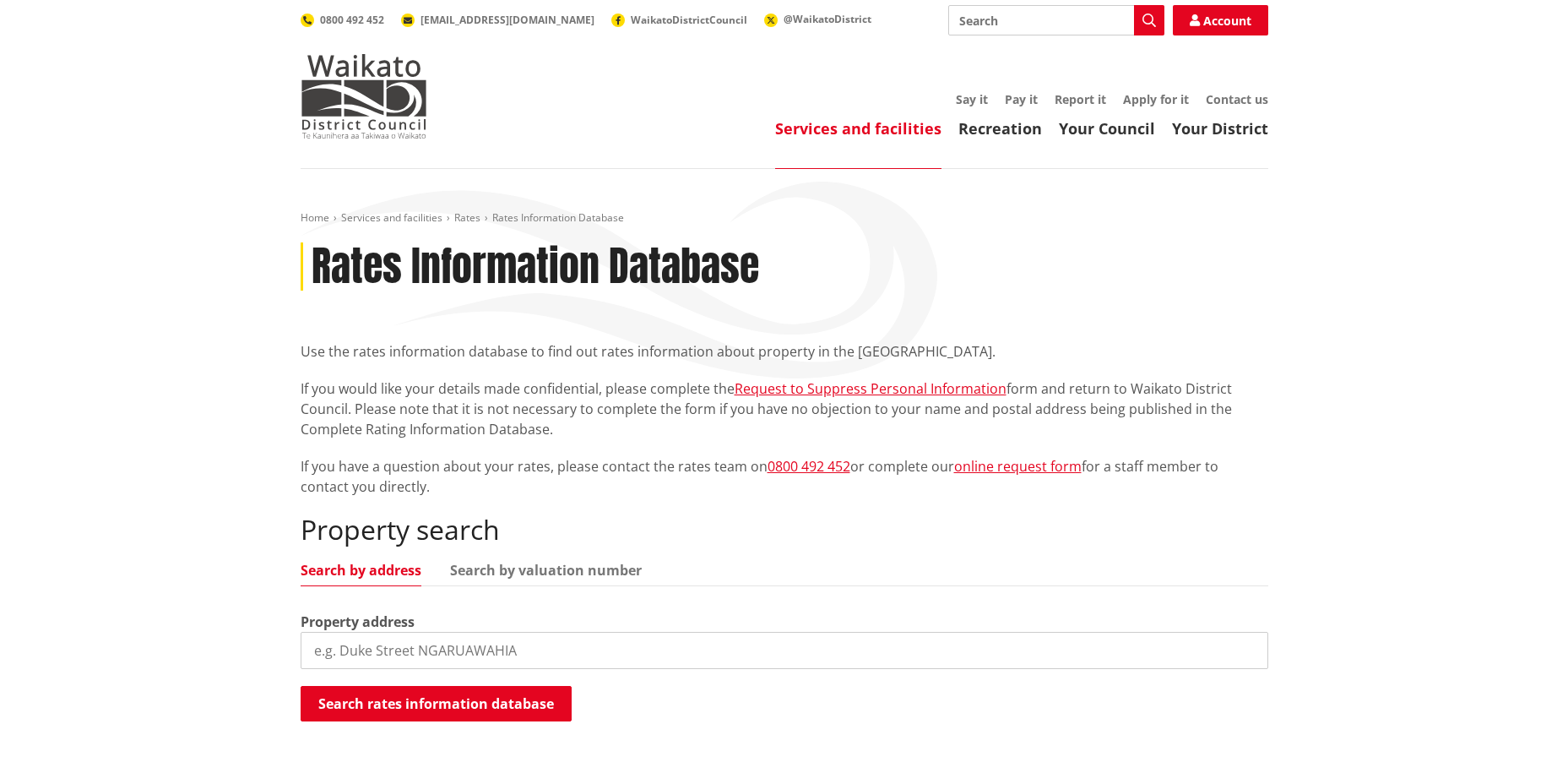
drag, startPoint x: 439, startPoint y: 632, endPoint x: 131, endPoint y: 621, distance: 308.2
click at [156, 618] on div "Home Services and facilities Rates Rates Information Database Rates Information…" at bounding box center [784, 489] width 1568 height 640
click at [454, 699] on button "Search rates information database" at bounding box center [437, 704] width 271 height 35
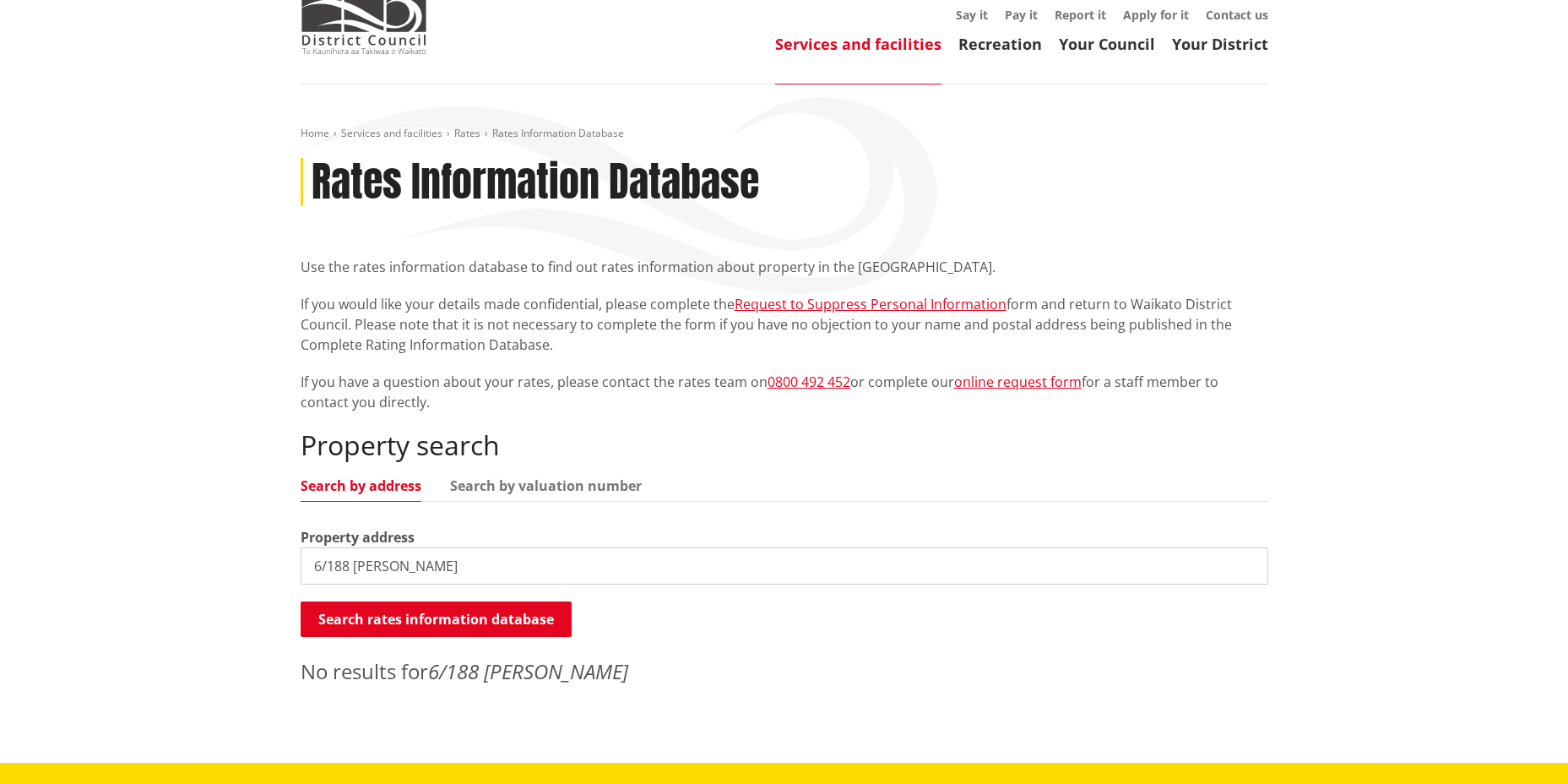
click at [441, 562] on input "6/188 [PERSON_NAME]" at bounding box center [784, 566] width 968 height 37
click at [475, 626] on button "Search rates information database" at bounding box center [437, 619] width 271 height 35
click at [328, 566] on input "[STREET_ADDRESS][PERSON_NAME]" at bounding box center [784, 566] width 968 height 37
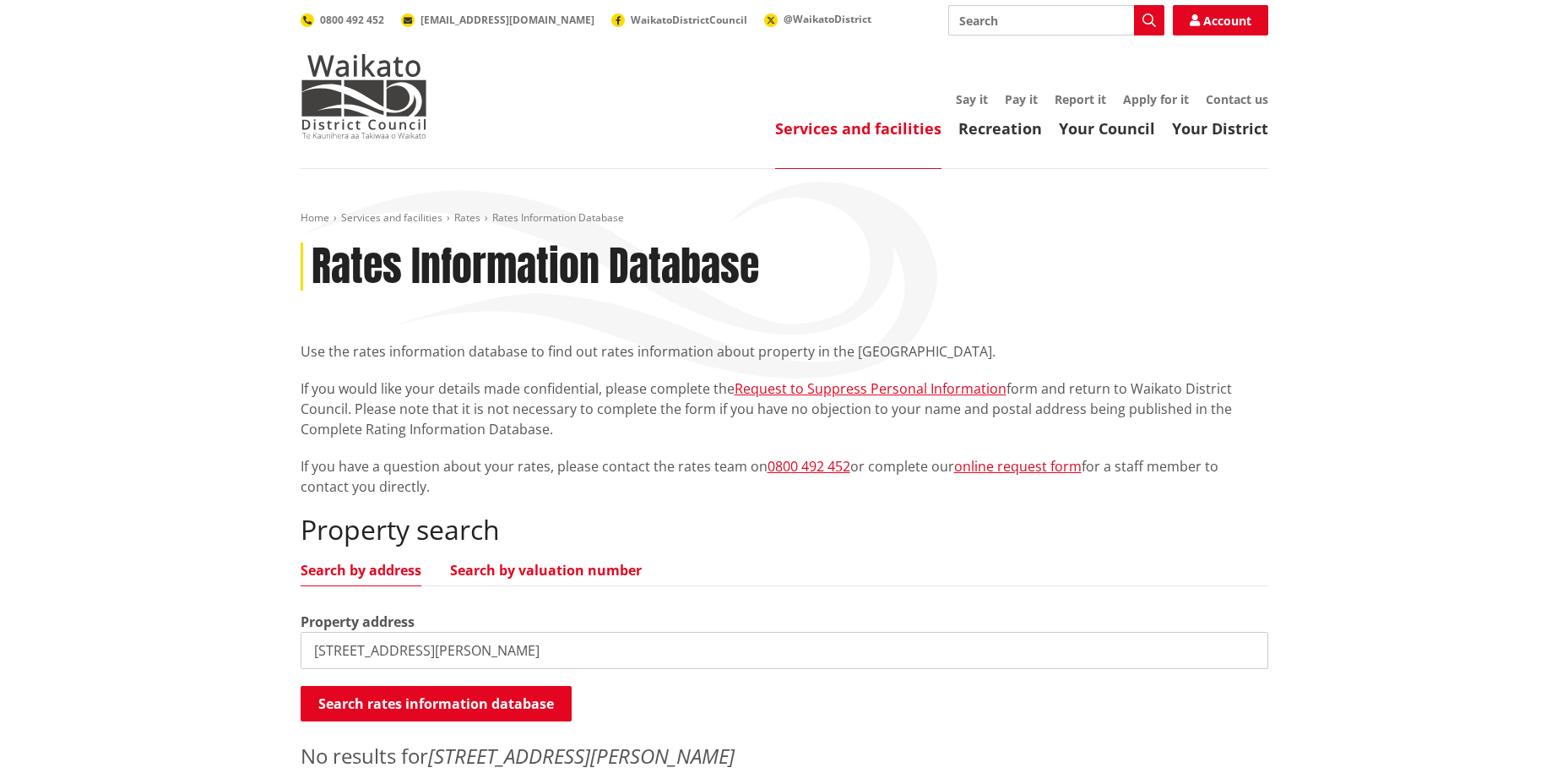
click at [542, 571] on link "Search by valuation number" at bounding box center [546, 570] width 192 height 13
drag, startPoint x: 458, startPoint y: 653, endPoint x: 172, endPoint y: 640, distance: 286.3
click at [172, 640] on div "Home Services and facilities Rates Rates Information Database Rates Information…" at bounding box center [784, 508] width 1568 height 678
paste input "04052-121-00- A"
click at [445, 705] on button "Search rates information database" at bounding box center [437, 704] width 271 height 35
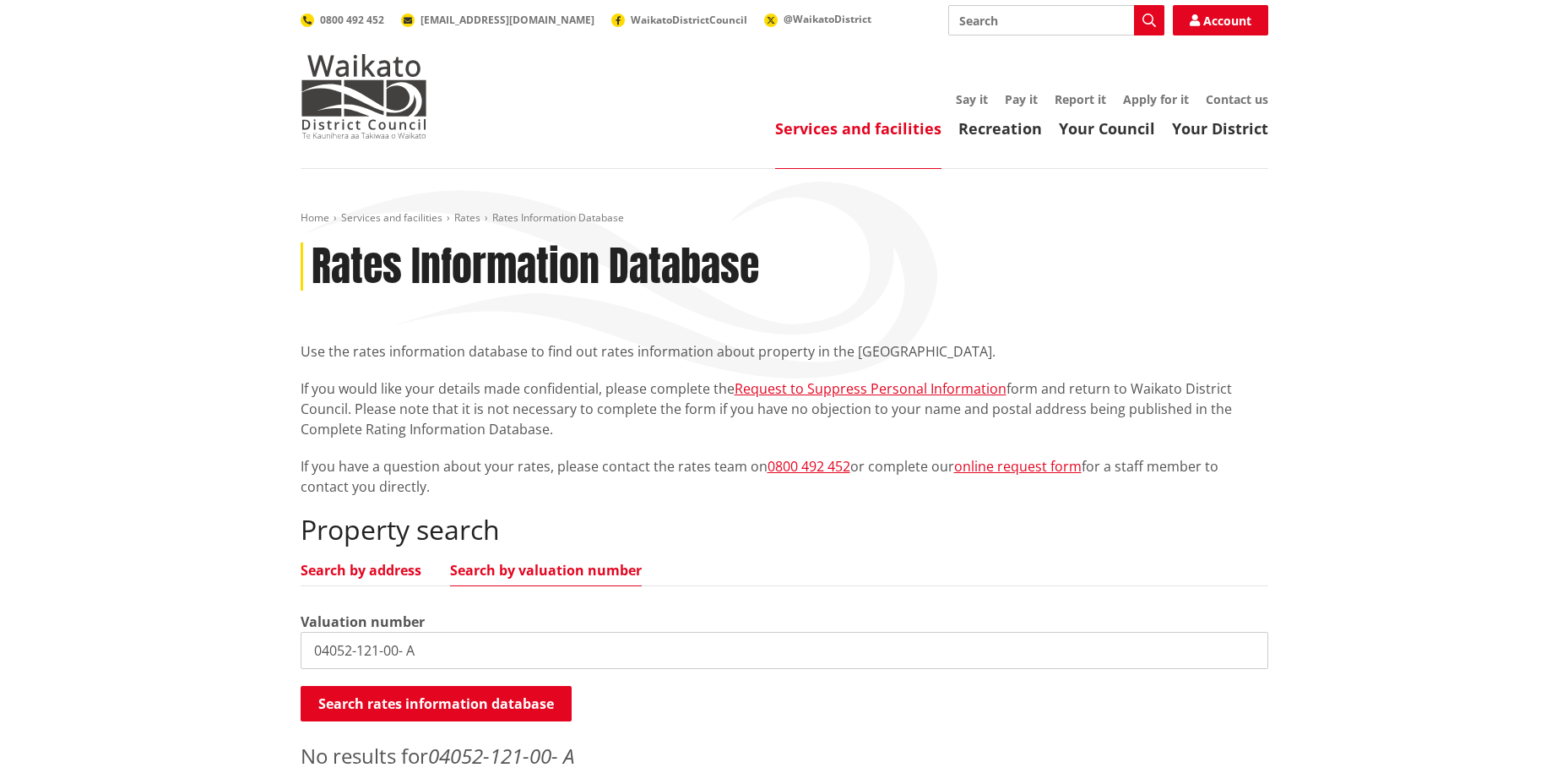
click at [369, 571] on link "Search by address" at bounding box center [361, 570] width 121 height 13
click at [367, 571] on link "Search by address" at bounding box center [361, 570] width 121 height 13
drag, startPoint x: 409, startPoint y: 655, endPoint x: 63, endPoint y: 651, distance: 346.0
click at [92, 647] on div "Home Services and facilities Rates Rates Information Database Rates Information…" at bounding box center [784, 508] width 1568 height 678
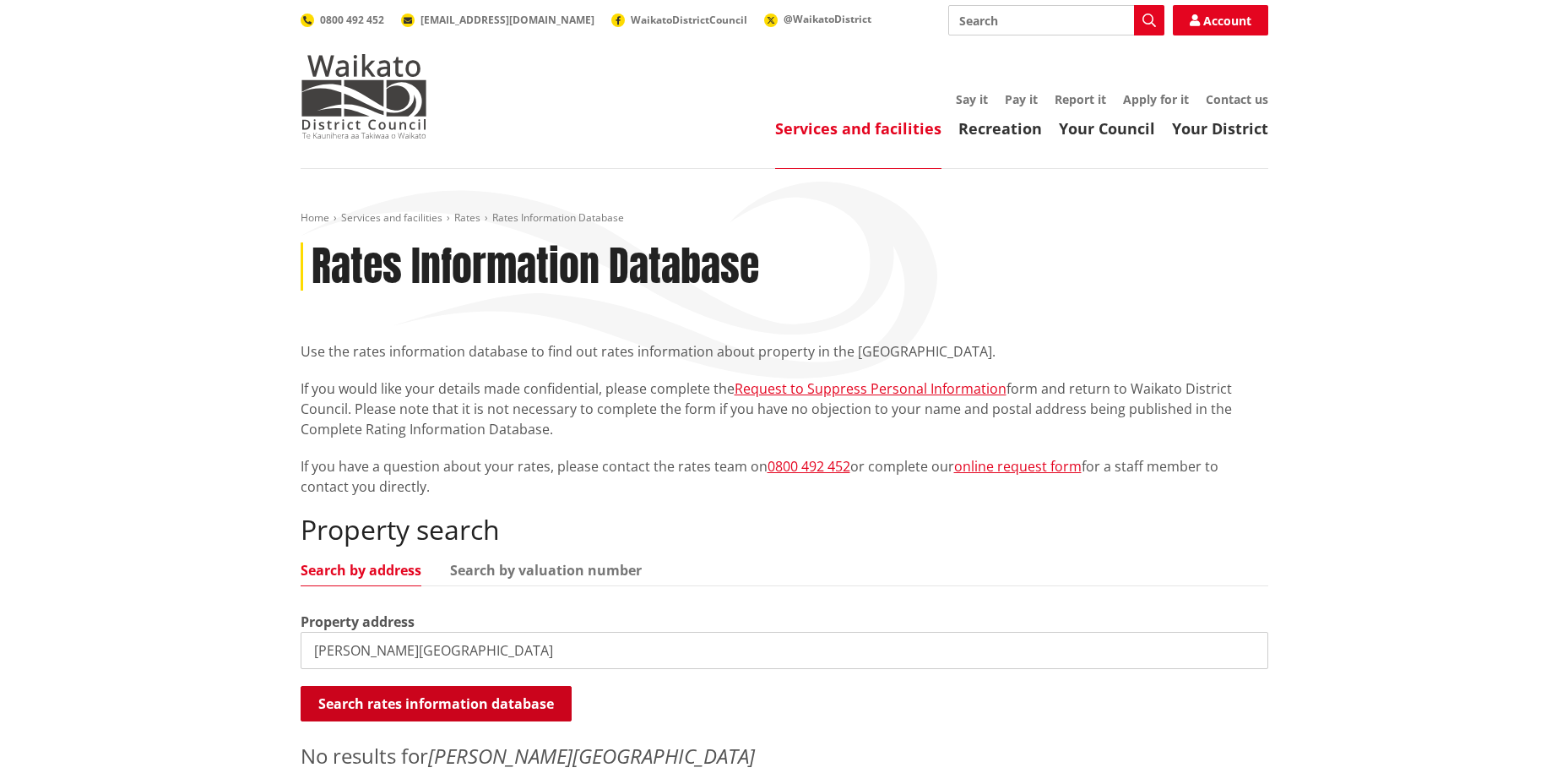
click at [378, 700] on button "Search rates information database" at bounding box center [437, 704] width 271 height 35
click at [313, 652] on input "[PERSON_NAME][GEOGRAPHIC_DATA]" at bounding box center [784, 651] width 968 height 37
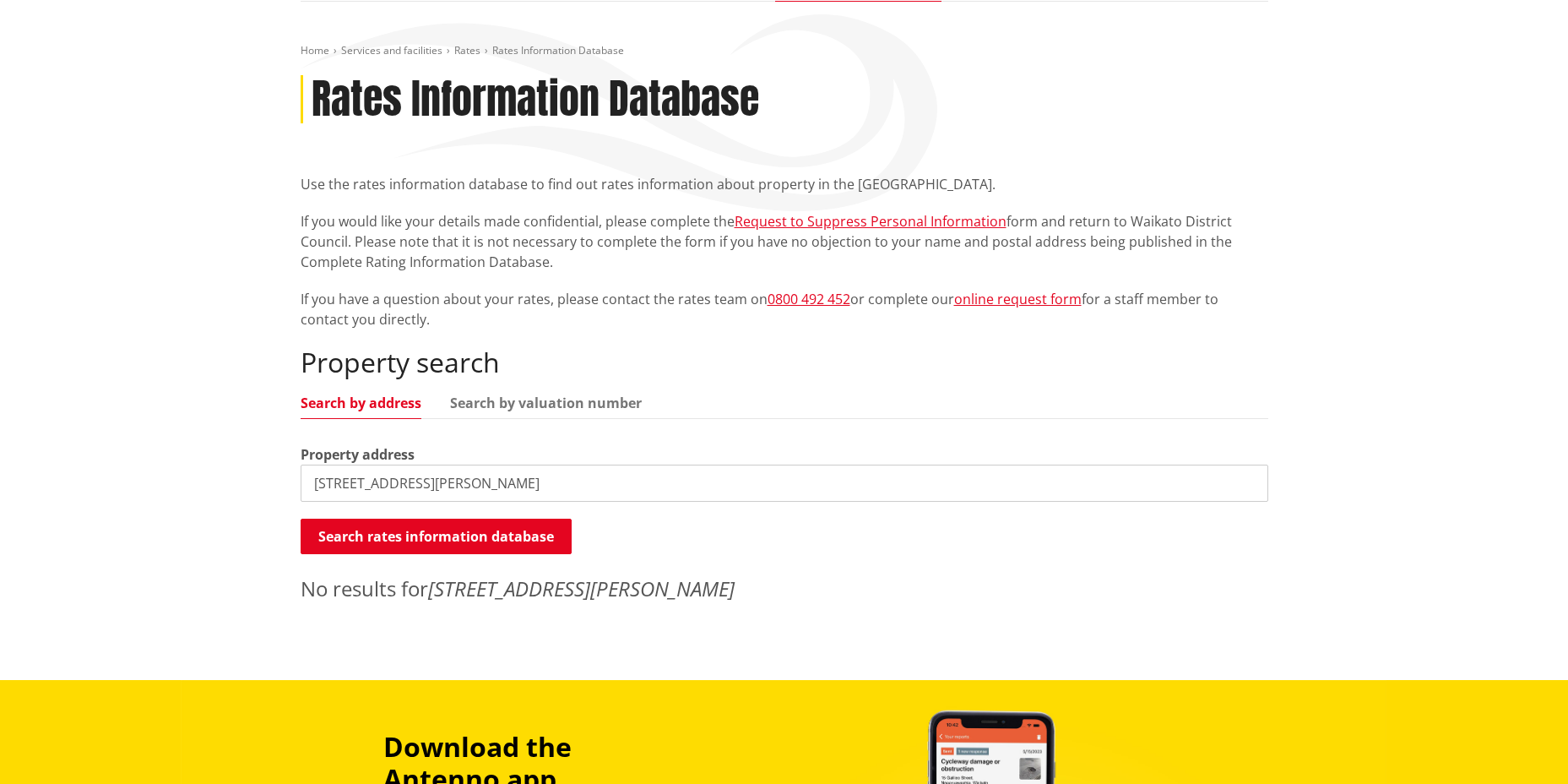
scroll to position [169, 0]
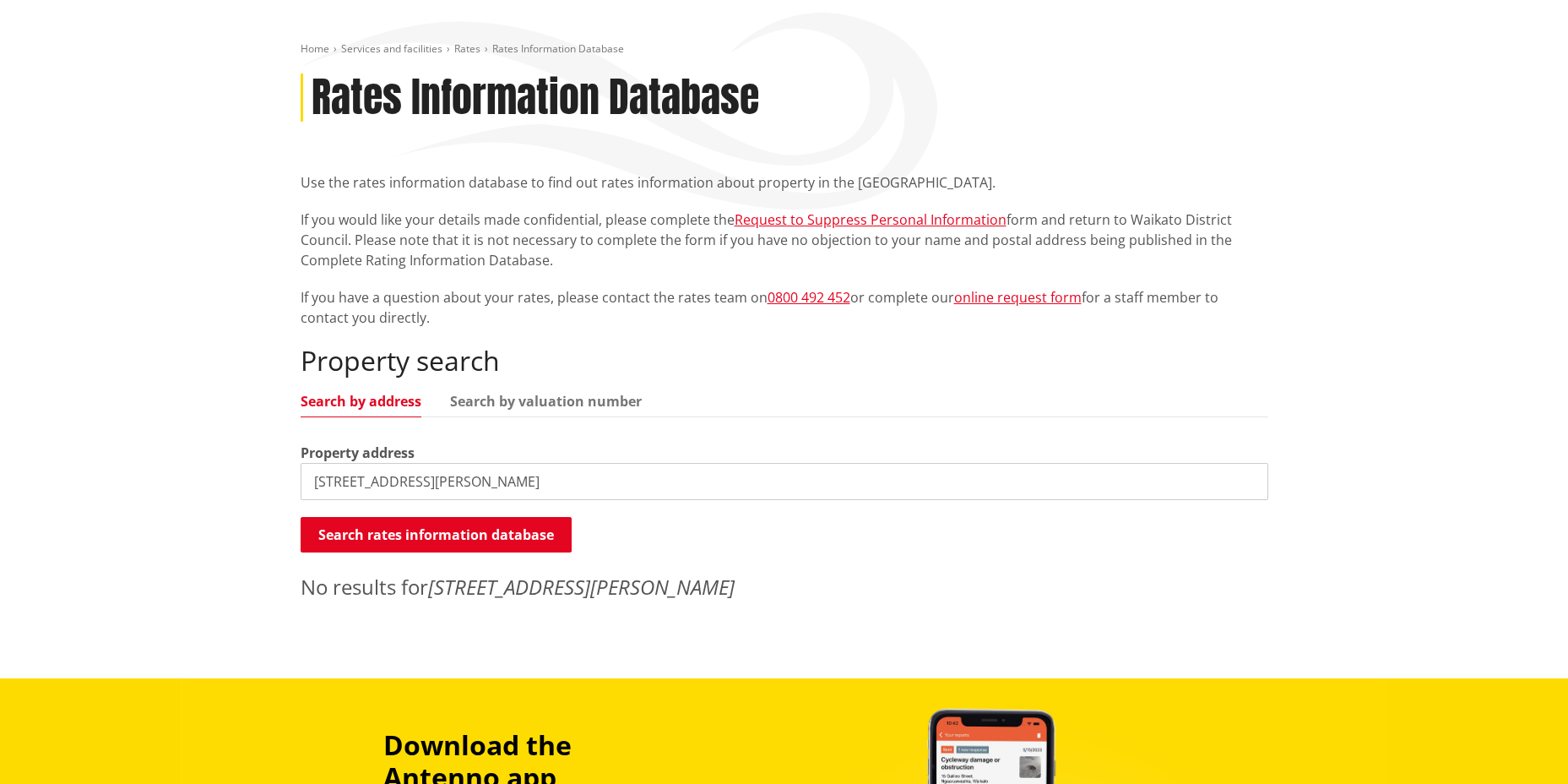
click at [314, 483] on input "[STREET_ADDRESS][PERSON_NAME]" at bounding box center [784, 482] width 968 height 37
click at [329, 484] on input "[STREET_ADDRESS][PERSON_NAME]" at bounding box center [784, 482] width 968 height 37
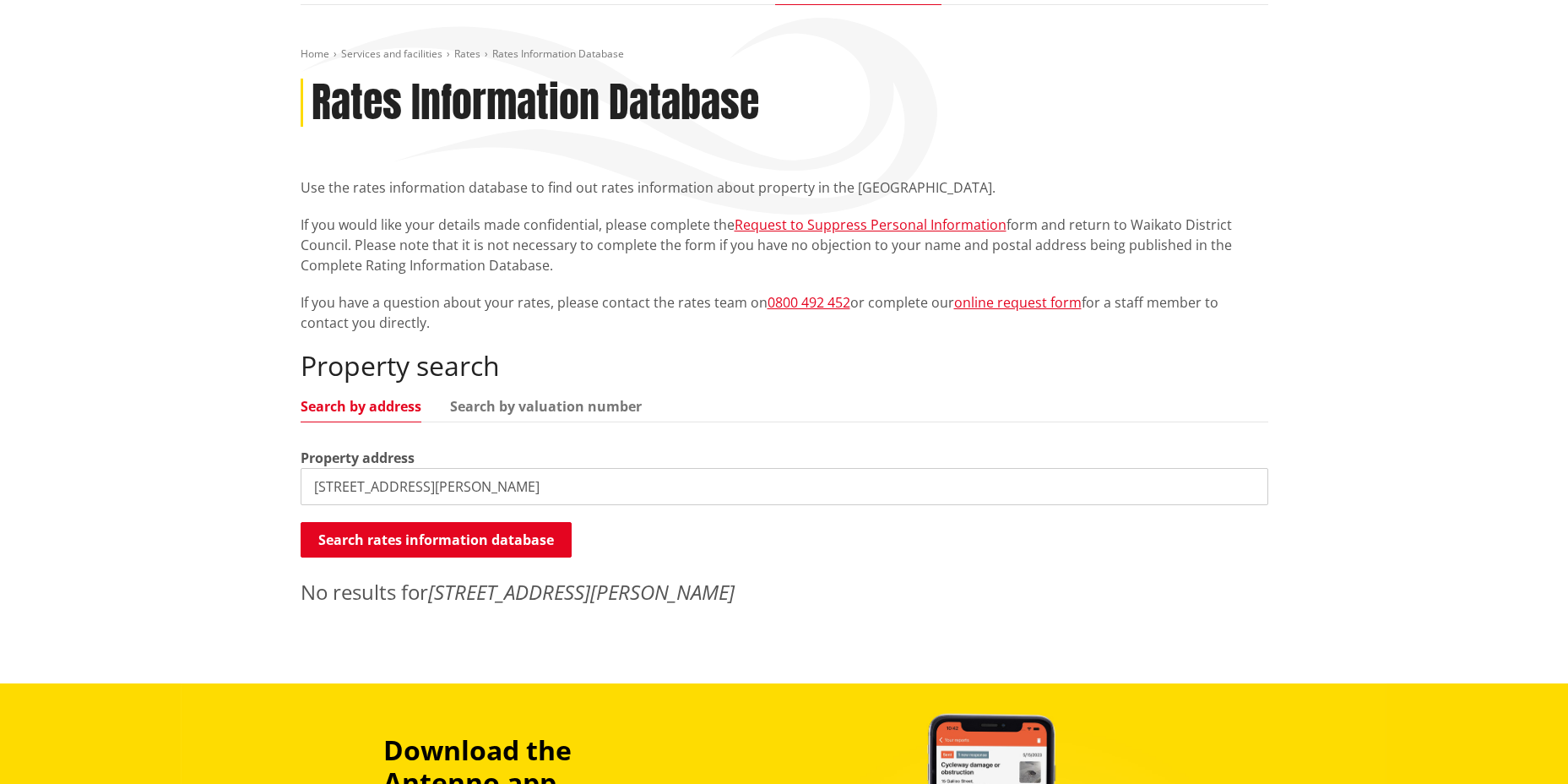
scroll to position [0, 0]
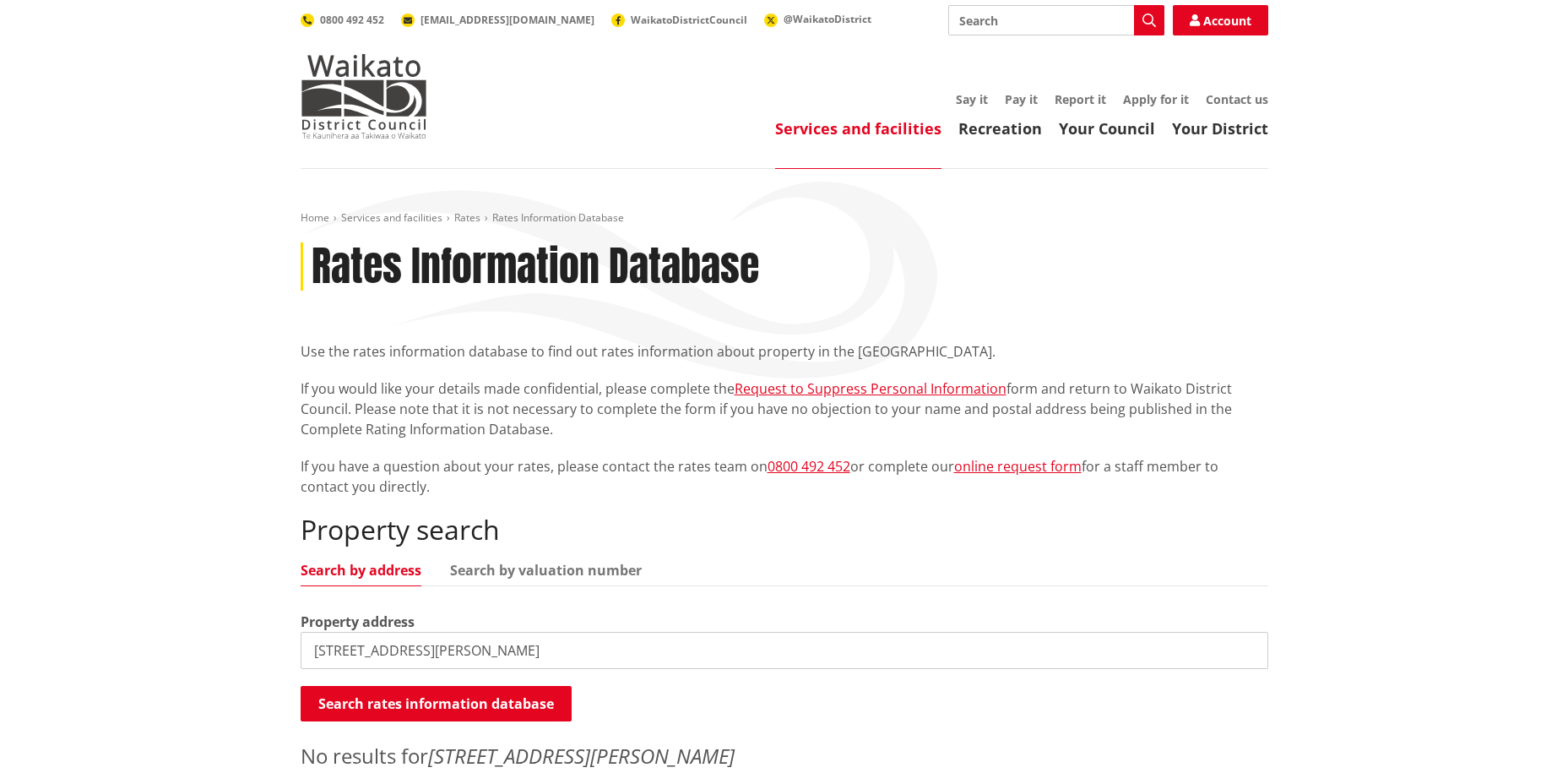
drag, startPoint x: 475, startPoint y: 647, endPoint x: 193, endPoint y: 629, distance: 282.6
click at [193, 629] on div "Home Services and facilities Rates Rates Information Database Rates Information…" at bounding box center [784, 508] width 1568 height 678
type input "70 awatere"
click at [384, 707] on button "Search rates information database" at bounding box center [437, 704] width 271 height 35
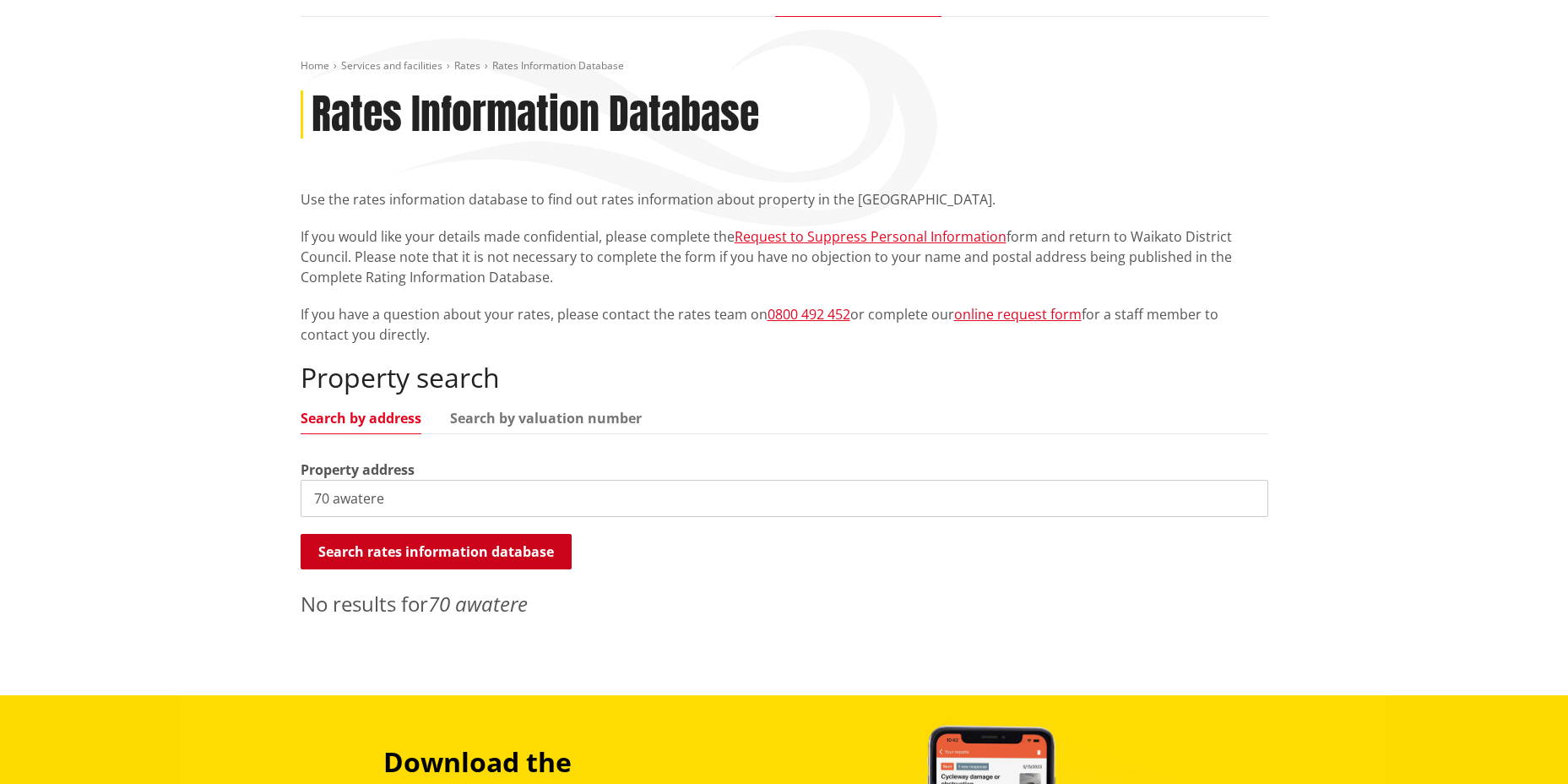
scroll to position [169, 0]
